Goal: Task Accomplishment & Management: Use online tool/utility

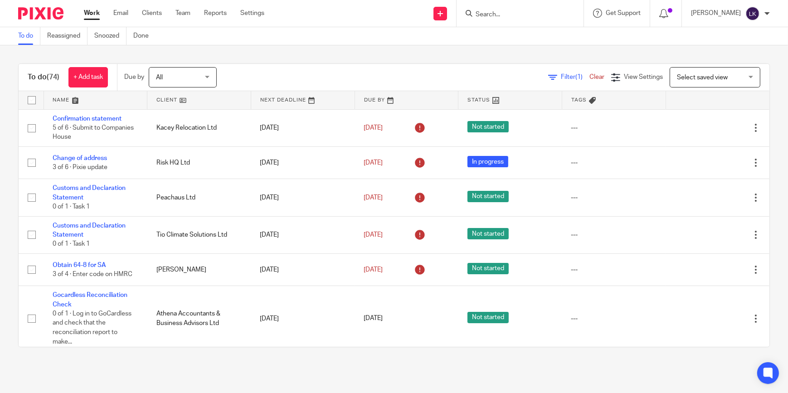
click at [524, 15] on input "Search" at bounding box center [516, 15] width 82 height 8
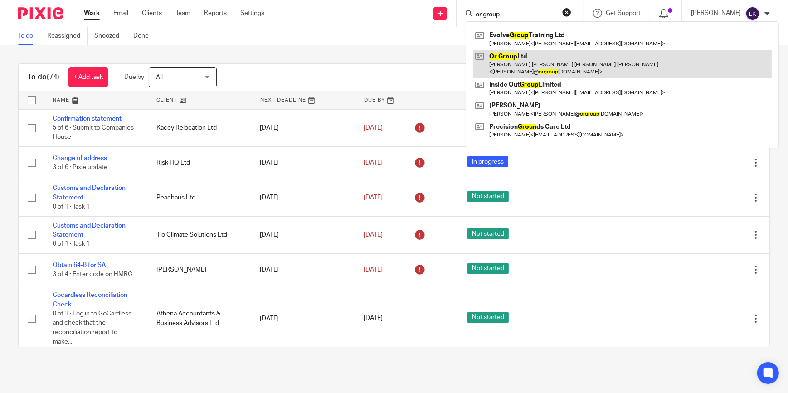
type input "or group"
click at [537, 53] on link at bounding box center [622, 64] width 299 height 28
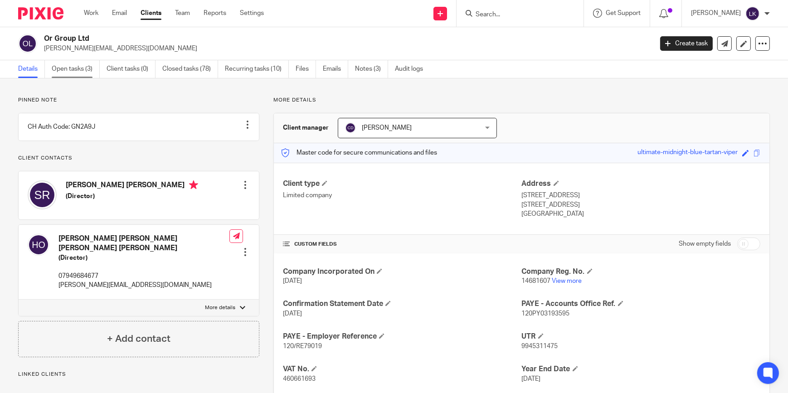
click at [91, 68] on link "Open tasks (3)" at bounding box center [76, 69] width 48 height 18
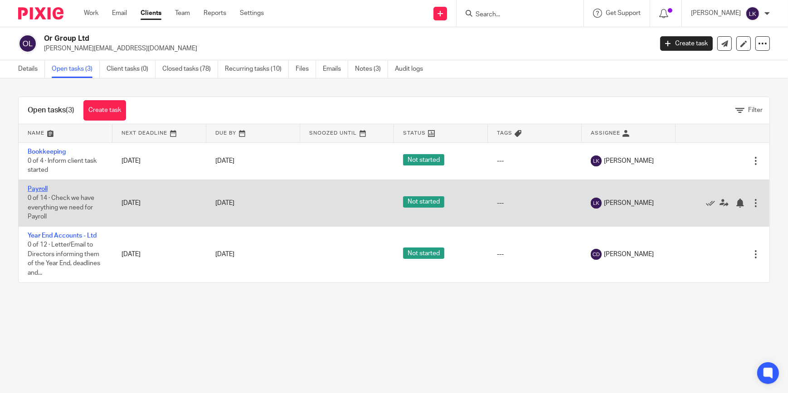
click at [34, 189] on link "Payroll" at bounding box center [38, 189] width 20 height 6
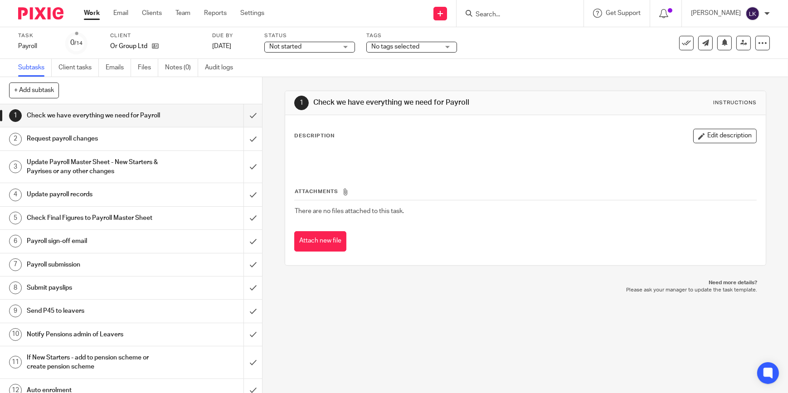
click at [389, 48] on span "No tags selected" at bounding box center [395, 47] width 48 height 6
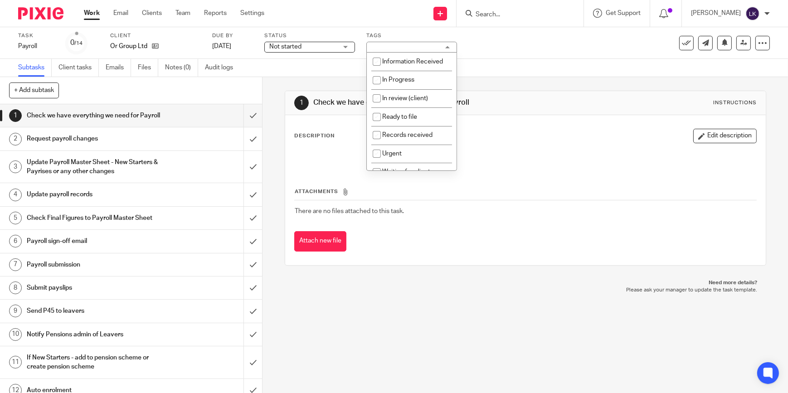
click at [331, 44] on span "Not started" at bounding box center [303, 47] width 68 height 10
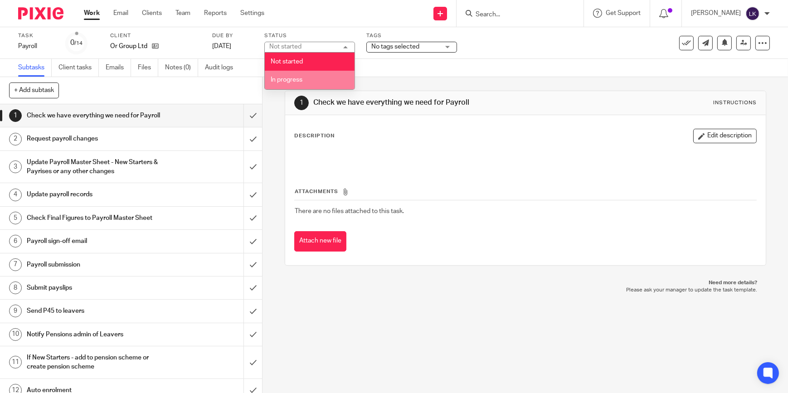
click at [289, 83] on li "In progress" at bounding box center [310, 80] width 90 height 19
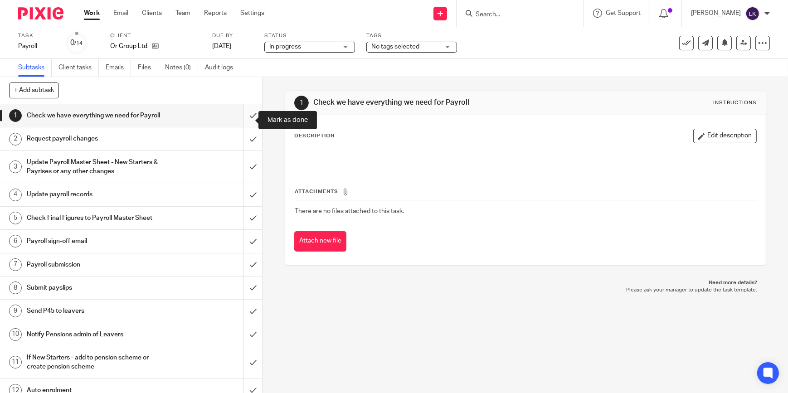
click at [245, 121] on input "submit" at bounding box center [131, 115] width 262 height 23
click at [245, 143] on input "submit" at bounding box center [131, 138] width 262 height 23
click at [247, 171] on input "submit" at bounding box center [131, 167] width 262 height 32
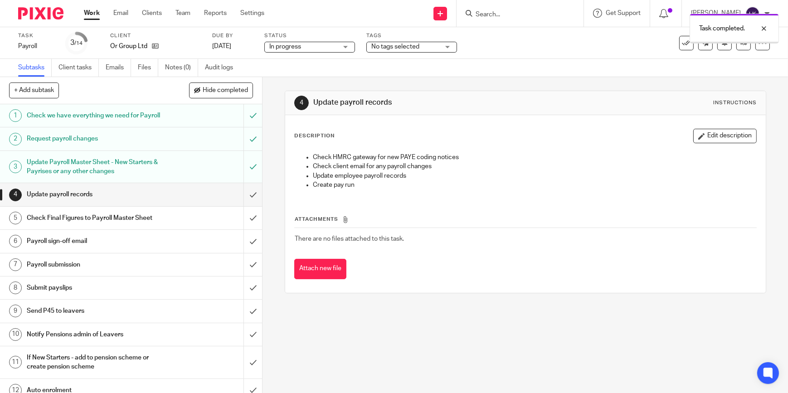
click at [244, 204] on input "submit" at bounding box center [131, 194] width 262 height 23
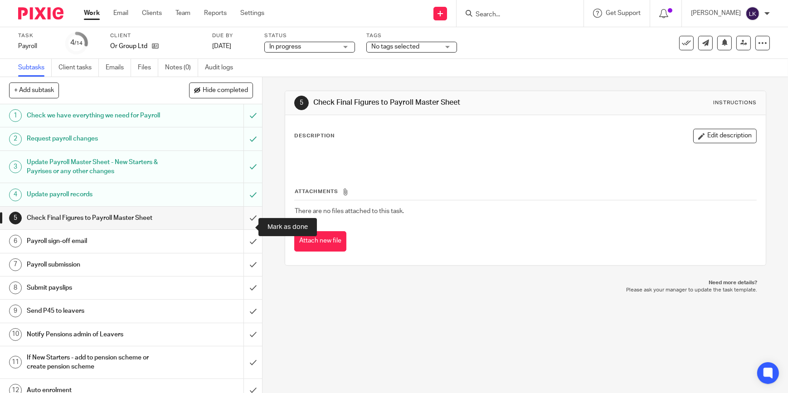
click at [240, 228] on input "submit" at bounding box center [131, 218] width 262 height 23
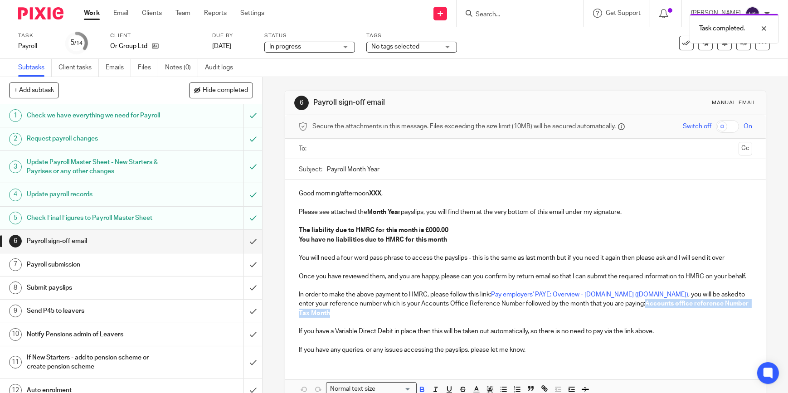
drag, startPoint x: 539, startPoint y: 320, endPoint x: 611, endPoint y: 314, distance: 72.8
click at [611, 314] on p "In order to make the above payment to HMRC, please follow this link: Pay employ…" at bounding box center [526, 304] width 454 height 28
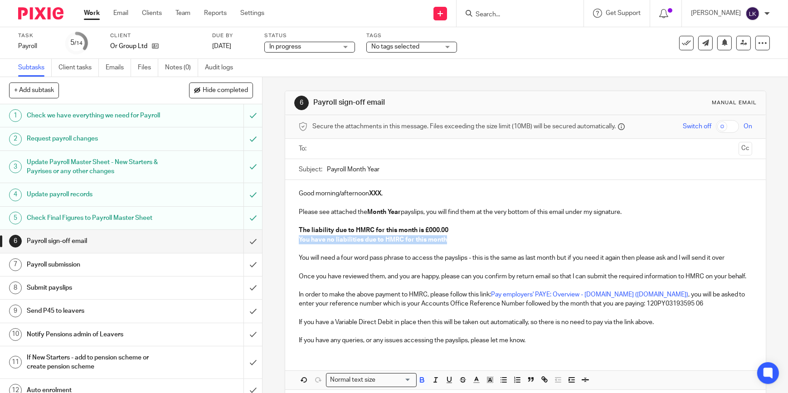
drag, startPoint x: 444, startPoint y: 241, endPoint x: 286, endPoint y: 241, distance: 158.7
click at [286, 241] on div "Good morning/afternoon XXX , Please see attached the Month Year payslips, you w…" at bounding box center [525, 266] width 481 height 172
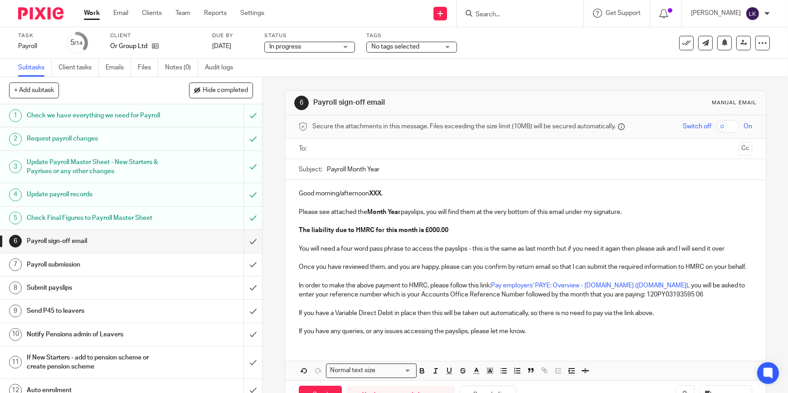
click at [436, 226] on p "The liability due to HMRC for this month is £000.00" at bounding box center [526, 230] width 454 height 9
click at [365, 193] on p "Good morning/afternoon XXX ," at bounding box center [526, 193] width 454 height 9
drag, startPoint x: 347, startPoint y: 168, endPoint x: 430, endPoint y: 173, distance: 82.2
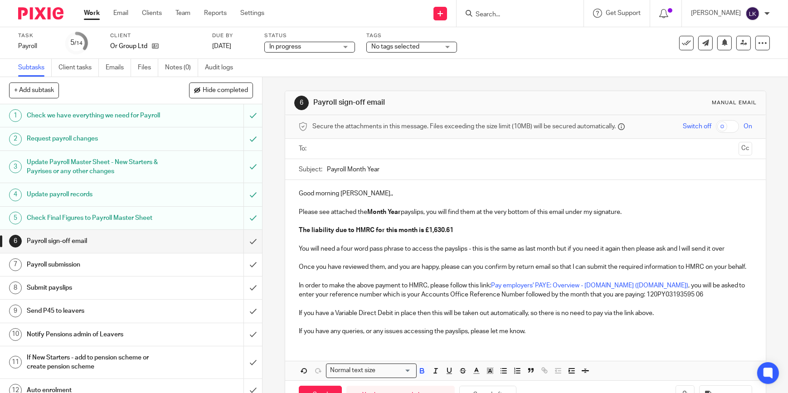
click at [430, 173] on input "Payroll Month Year" at bounding box center [539, 169] width 425 height 20
type input "Payroll September 2025 - OR Group Ltd"
click at [335, 149] on input "text" at bounding box center [526, 149] width 420 height 10
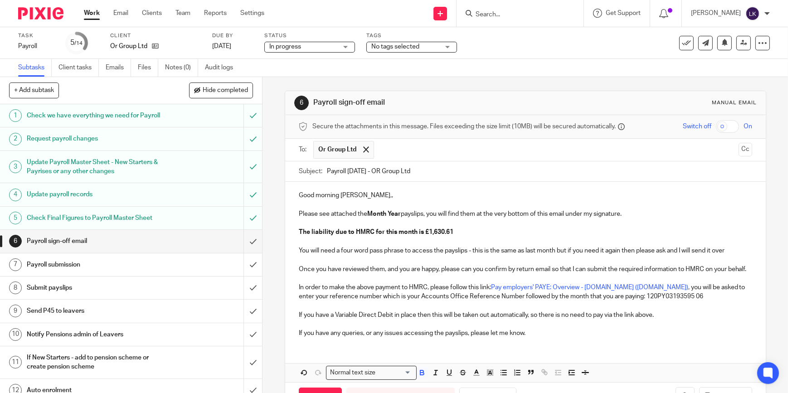
click at [381, 212] on strong "Month Year" at bounding box center [384, 214] width 34 height 6
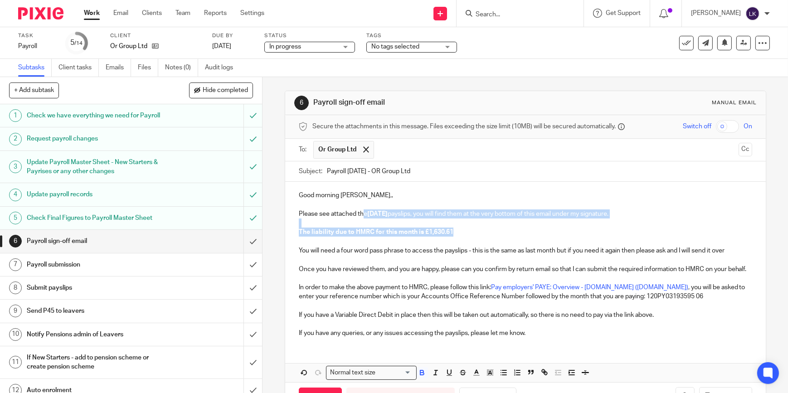
drag, startPoint x: 418, startPoint y: 234, endPoint x: 360, endPoint y: 213, distance: 61.8
click at [360, 213] on div "Good morning Helen,, Please see attached the September 2025 payslips, you will …" at bounding box center [525, 263] width 481 height 163
click at [420, 373] on icon "button" at bounding box center [421, 372] width 3 height 2
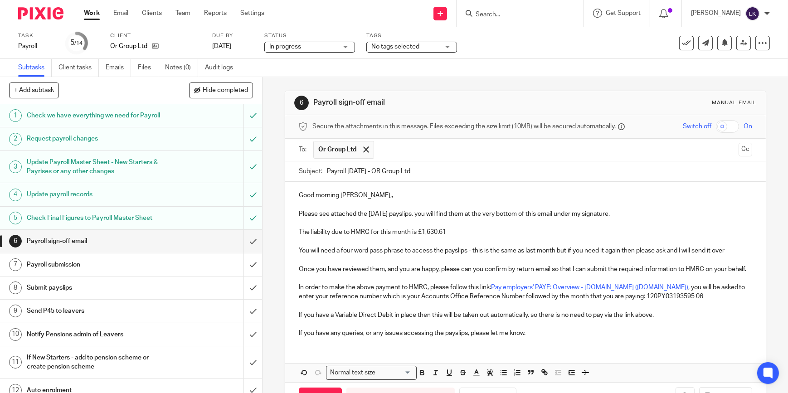
click at [425, 299] on p "In order to make the above payment to HMRC, please follow this link: Pay employ…" at bounding box center [526, 292] width 454 height 19
click at [717, 127] on input "checkbox" at bounding box center [727, 126] width 23 height 13
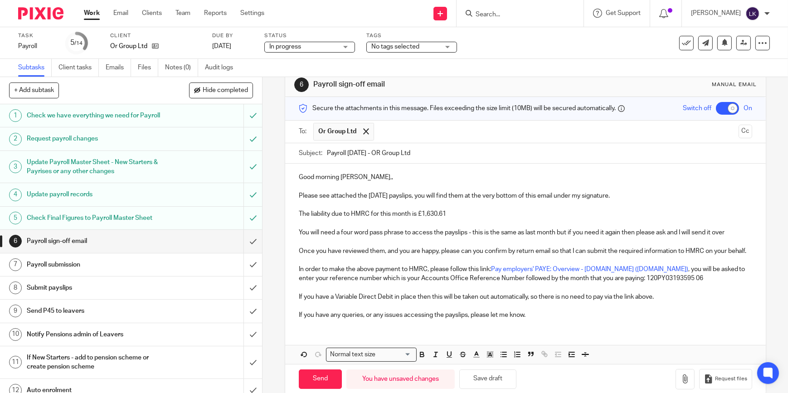
scroll to position [41, 0]
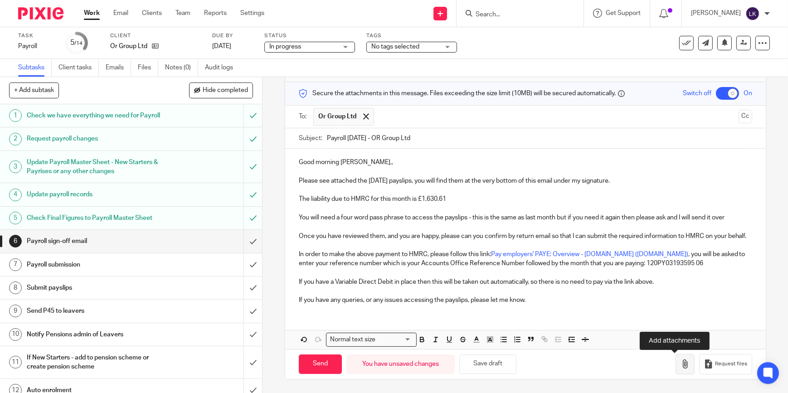
click at [681, 363] on icon "button" at bounding box center [685, 364] width 9 height 9
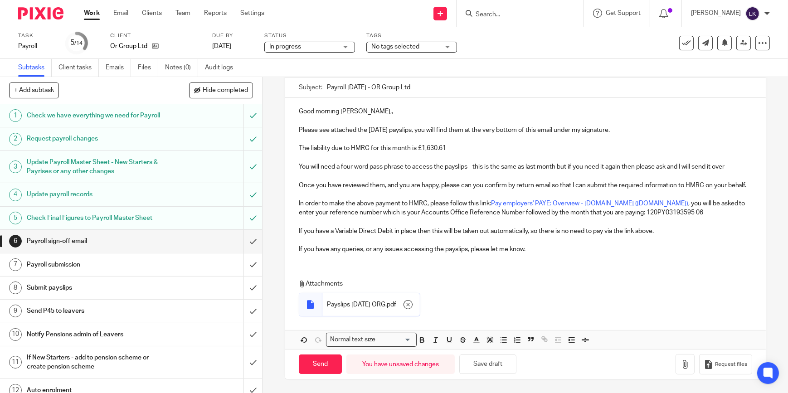
scroll to position [93, 0]
click at [328, 364] on input "Send" at bounding box center [320, 365] width 43 height 20
checkbox input "false"
type input "Sent"
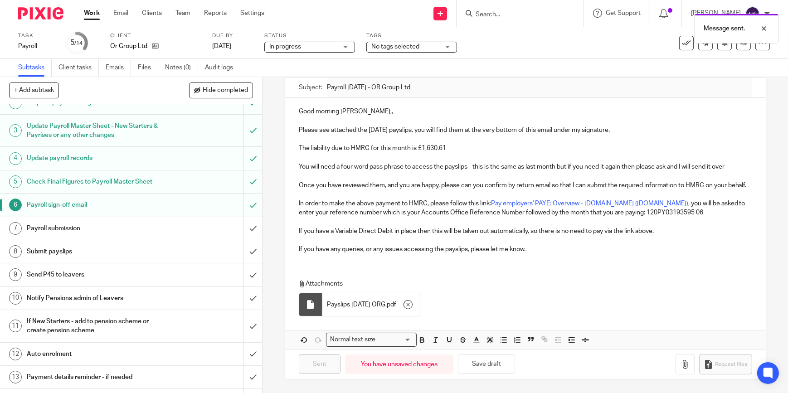
scroll to position [73, 0]
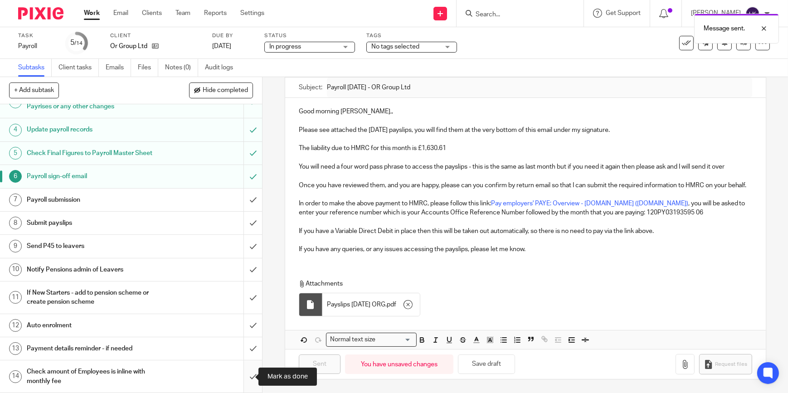
drag, startPoint x: 241, startPoint y: 376, endPoint x: 243, endPoint y: 343, distance: 33.6
click at [242, 374] on input "submit" at bounding box center [131, 377] width 262 height 32
click at [243, 342] on input "submit" at bounding box center [131, 348] width 262 height 23
click at [244, 324] on input "submit" at bounding box center [131, 325] width 262 height 23
click at [244, 300] on input "submit" at bounding box center [131, 298] width 262 height 32
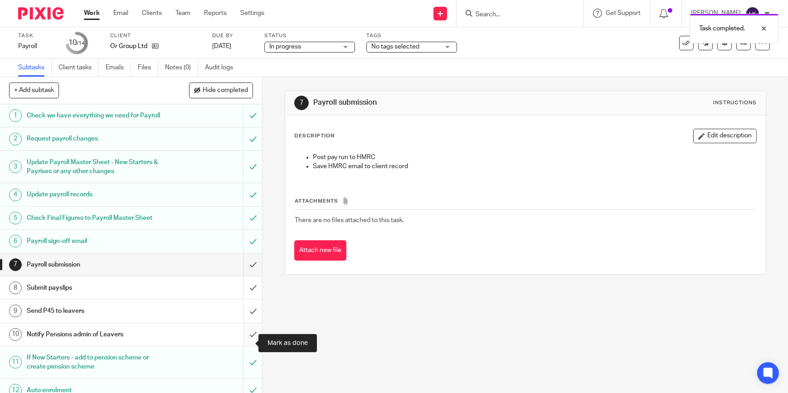
click at [244, 344] on input "submit" at bounding box center [131, 334] width 262 height 23
click at [97, 15] on link "Work" at bounding box center [92, 13] width 16 height 9
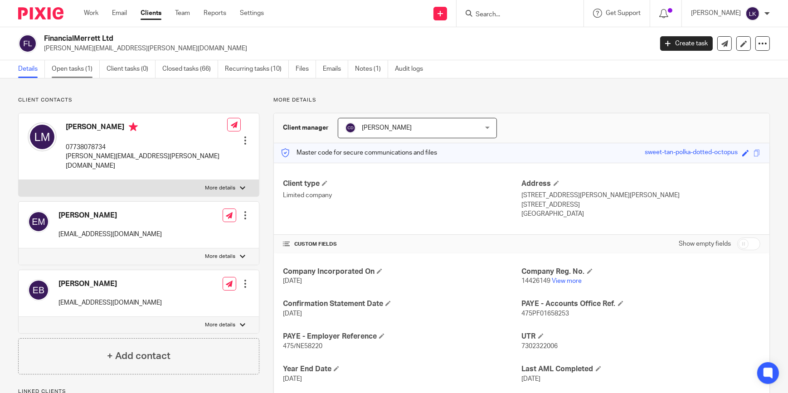
click at [77, 66] on link "Open tasks (1)" at bounding box center [76, 69] width 48 height 18
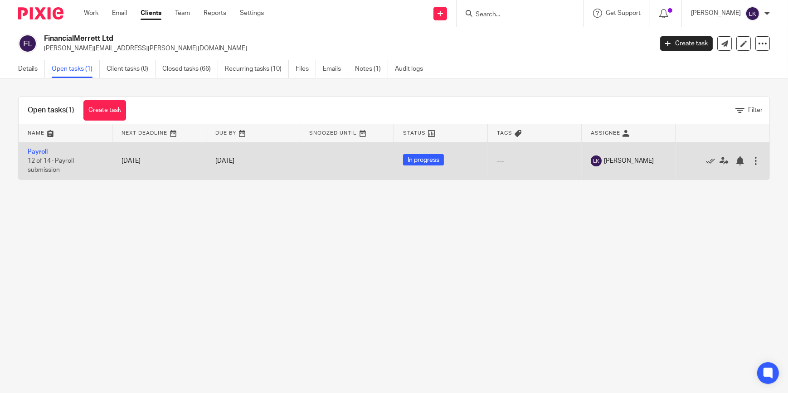
click at [40, 156] on td "Payroll 12 of 14 · Payroll submission" at bounding box center [66, 160] width 94 height 37
click at [43, 151] on link "Payroll" at bounding box center [38, 152] width 20 height 6
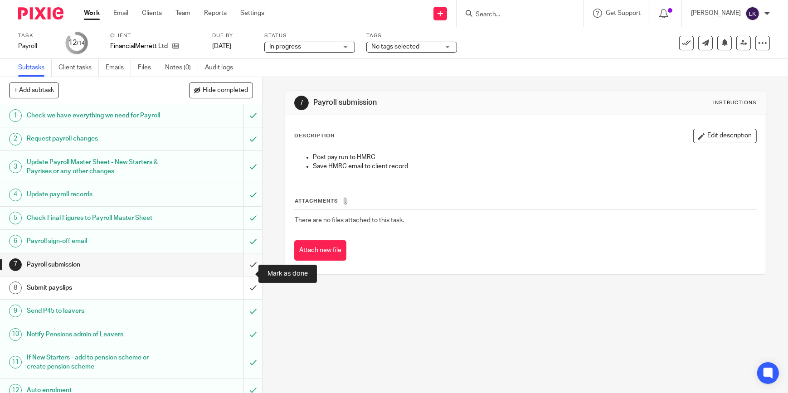
click at [241, 273] on input "submit" at bounding box center [131, 265] width 262 height 23
click at [249, 293] on input "submit" at bounding box center [131, 288] width 262 height 23
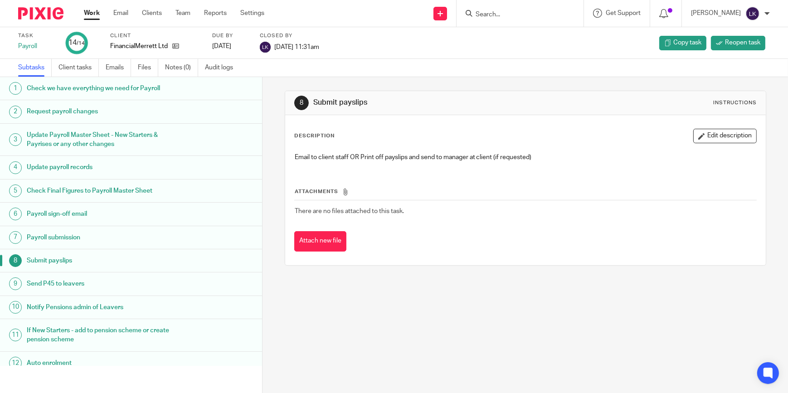
click at [499, 15] on input "Search" at bounding box center [516, 15] width 82 height 8
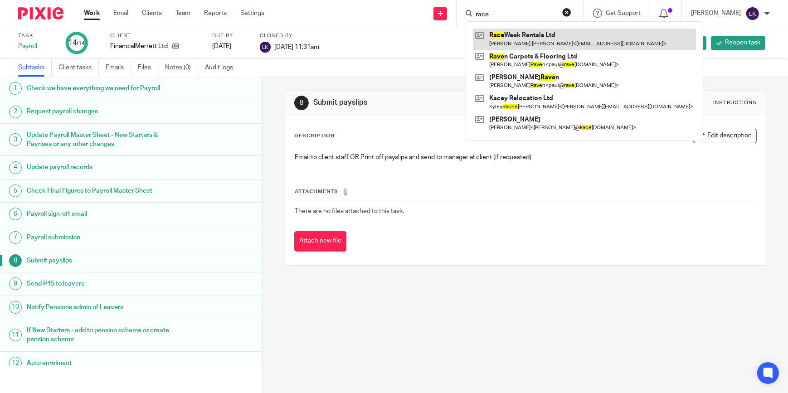
type input "race"
click at [540, 43] on link at bounding box center [584, 39] width 223 height 21
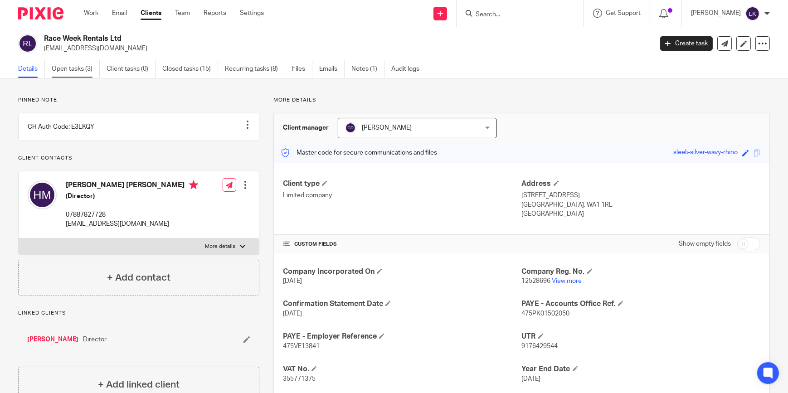
click at [88, 74] on link "Open tasks (3)" at bounding box center [76, 69] width 48 height 18
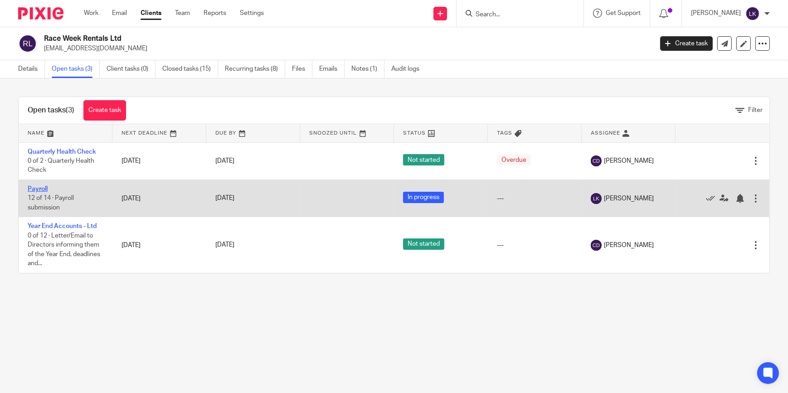
click at [44, 186] on link "Payroll" at bounding box center [38, 189] width 20 height 6
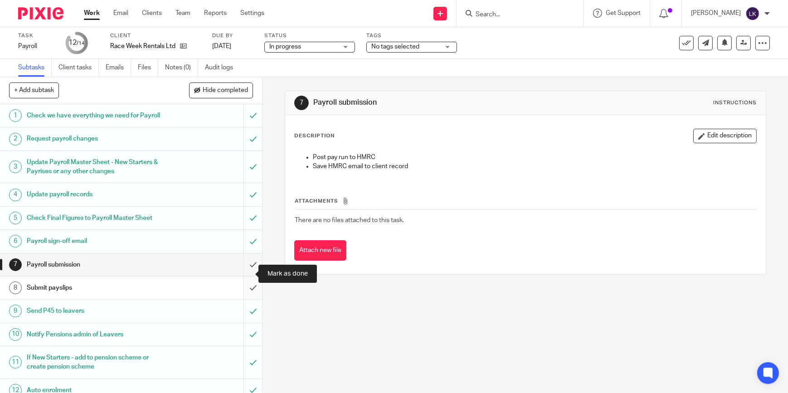
drag, startPoint x: 245, startPoint y: 277, endPoint x: 245, endPoint y: 285, distance: 8.6
click at [245, 276] on input "submit" at bounding box center [131, 265] width 262 height 23
click at [246, 292] on input "submit" at bounding box center [131, 288] width 262 height 23
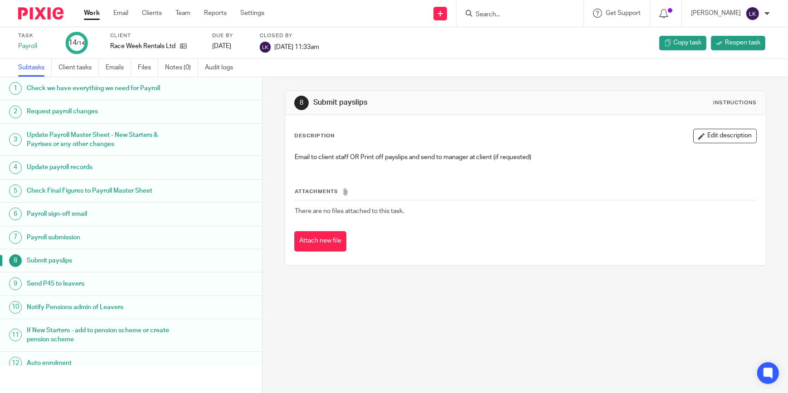
click at [91, 13] on link "Work" at bounding box center [92, 13] width 16 height 9
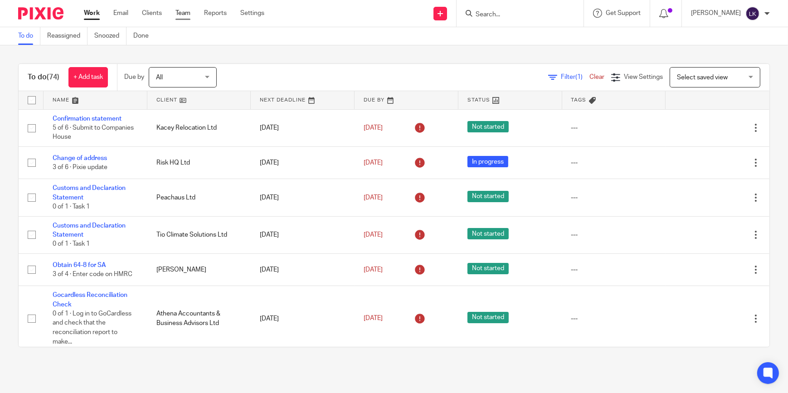
click at [184, 13] on link "Team" at bounding box center [183, 13] width 15 height 9
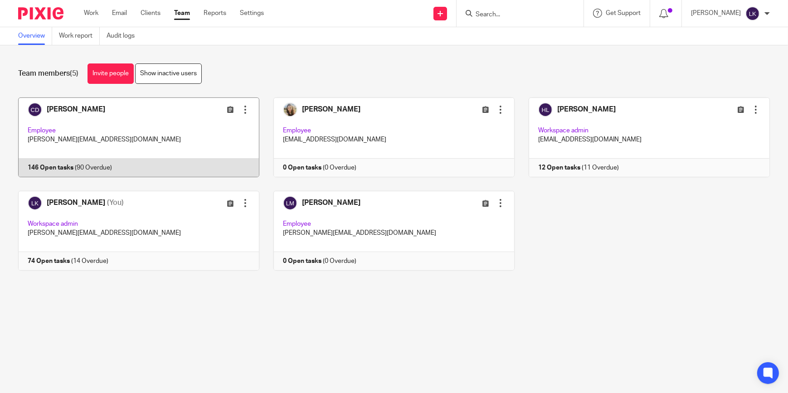
click at [87, 105] on link at bounding box center [131, 138] width 255 height 80
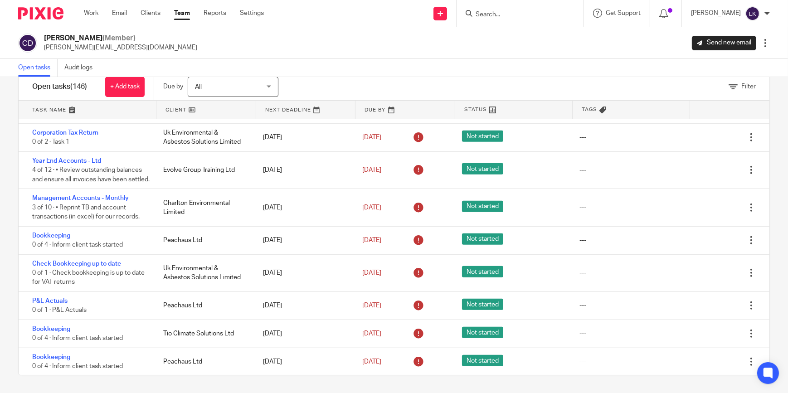
scroll to position [907, 0]
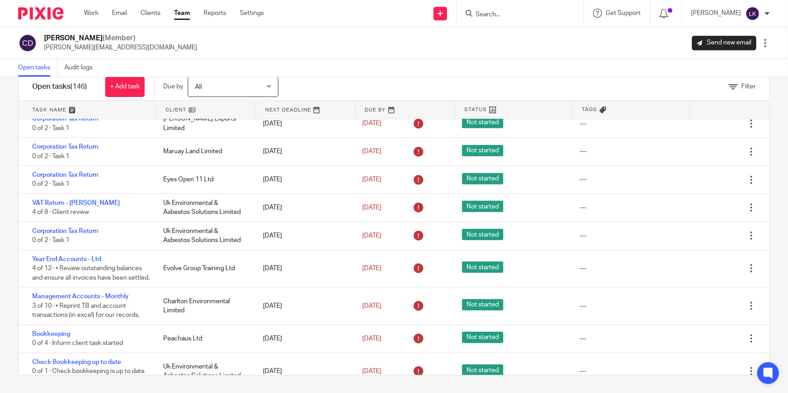
click at [86, 18] on div "Work Email Clients Team Reports Settings Work Email Clients Team Reports Settin…" at bounding box center [176, 13] width 203 height 27
click at [89, 14] on link "Work" at bounding box center [91, 13] width 15 height 9
